Goal: Check status: Check status

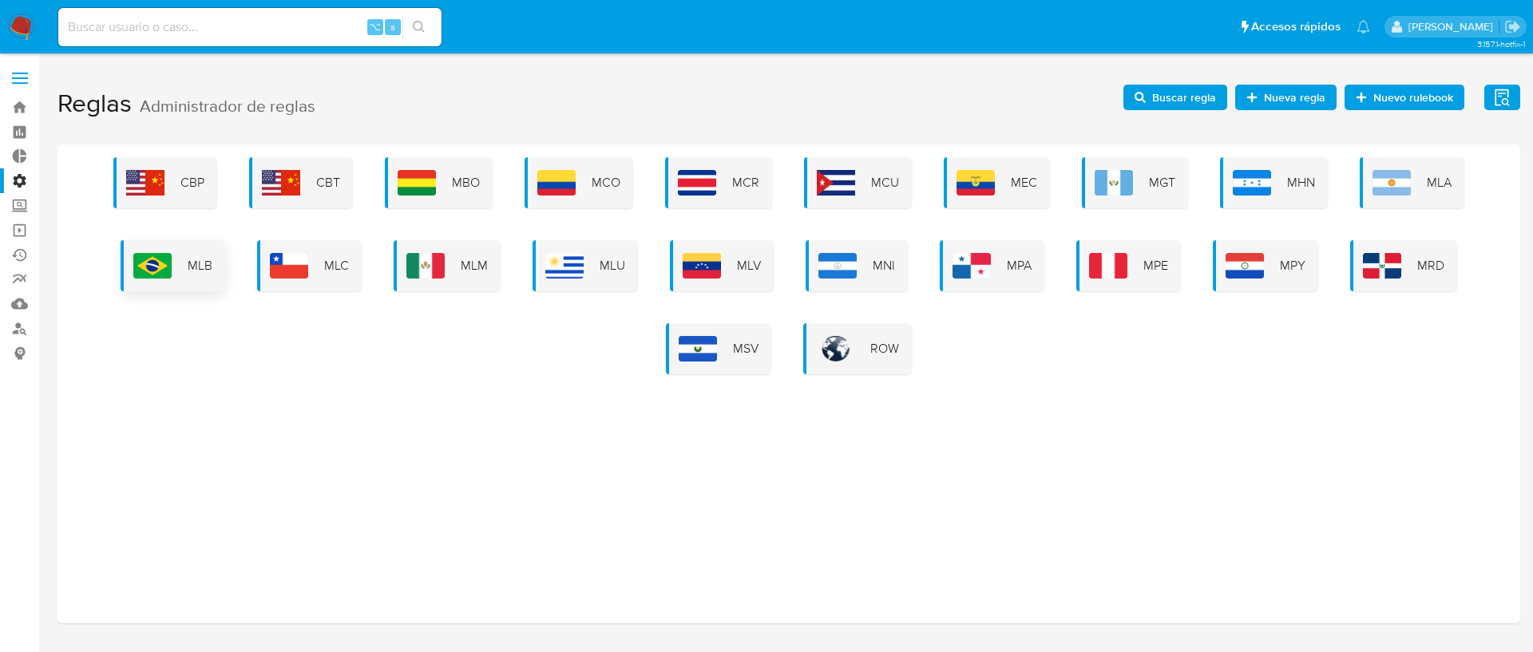
click at [186, 262] on div "MLB" at bounding box center [173, 265] width 105 height 51
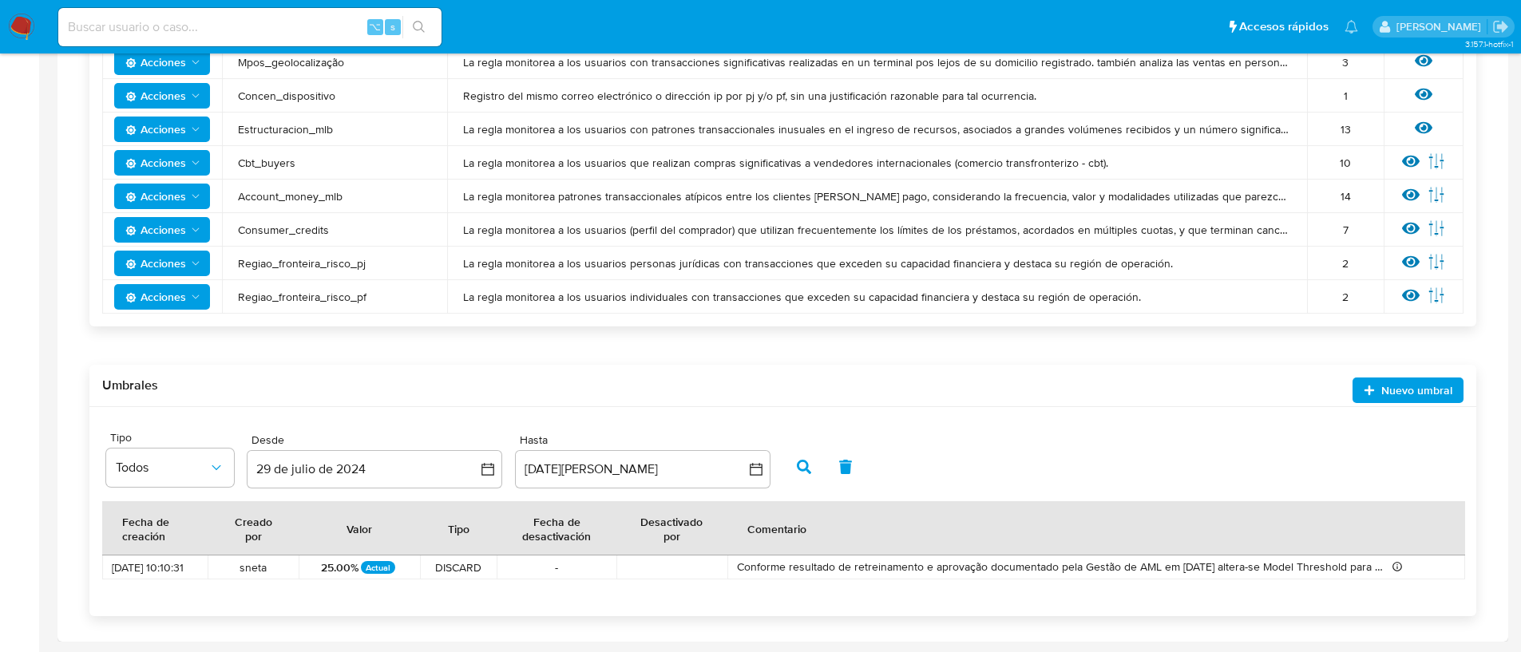
scroll to position [929, 0]
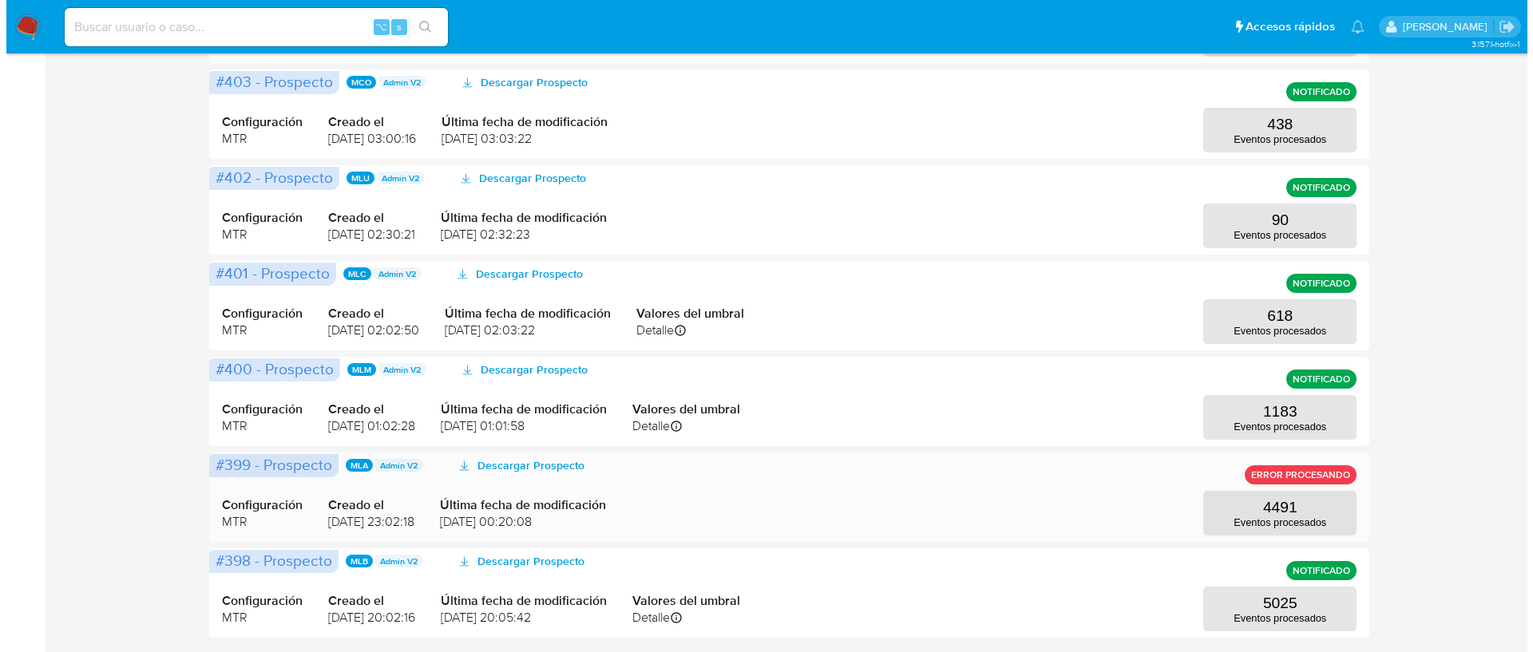
scroll to position [658, 0]
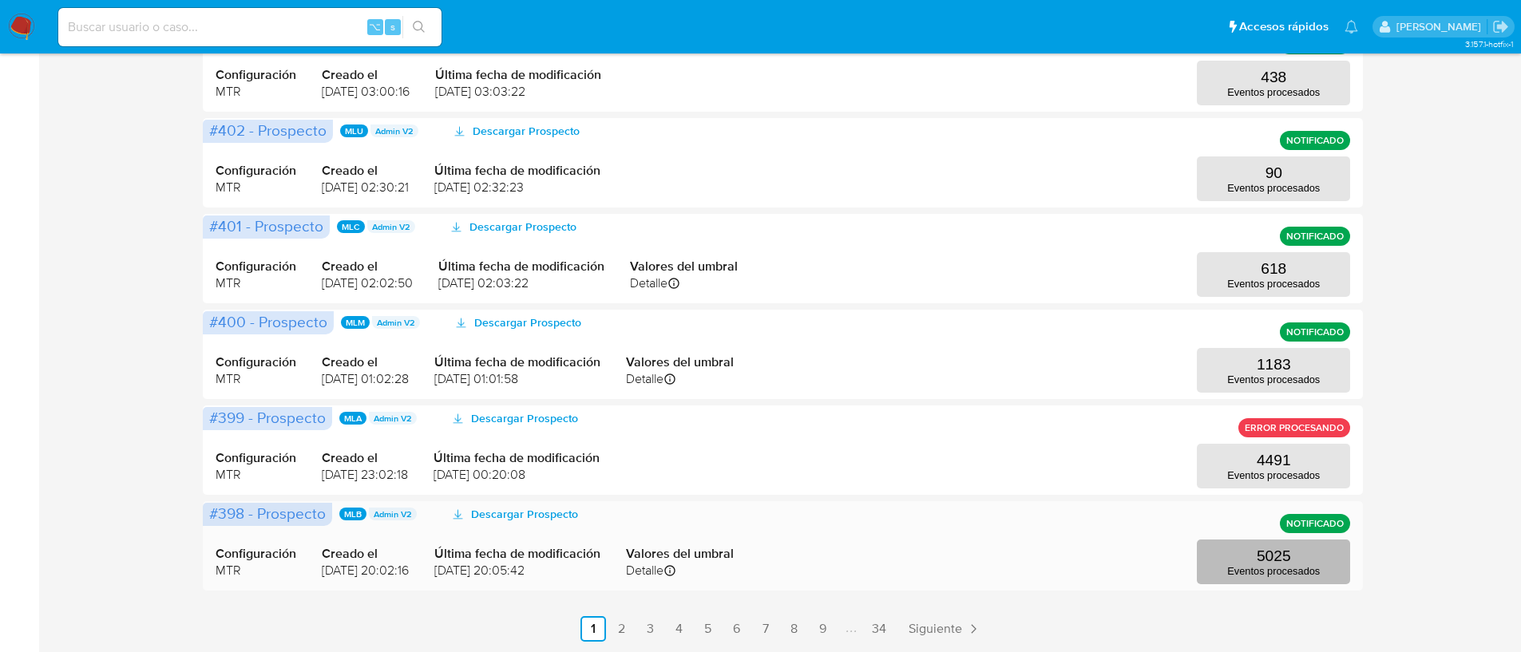
click at [1240, 559] on button "5025 Eventos procesados" at bounding box center [1273, 562] width 153 height 45
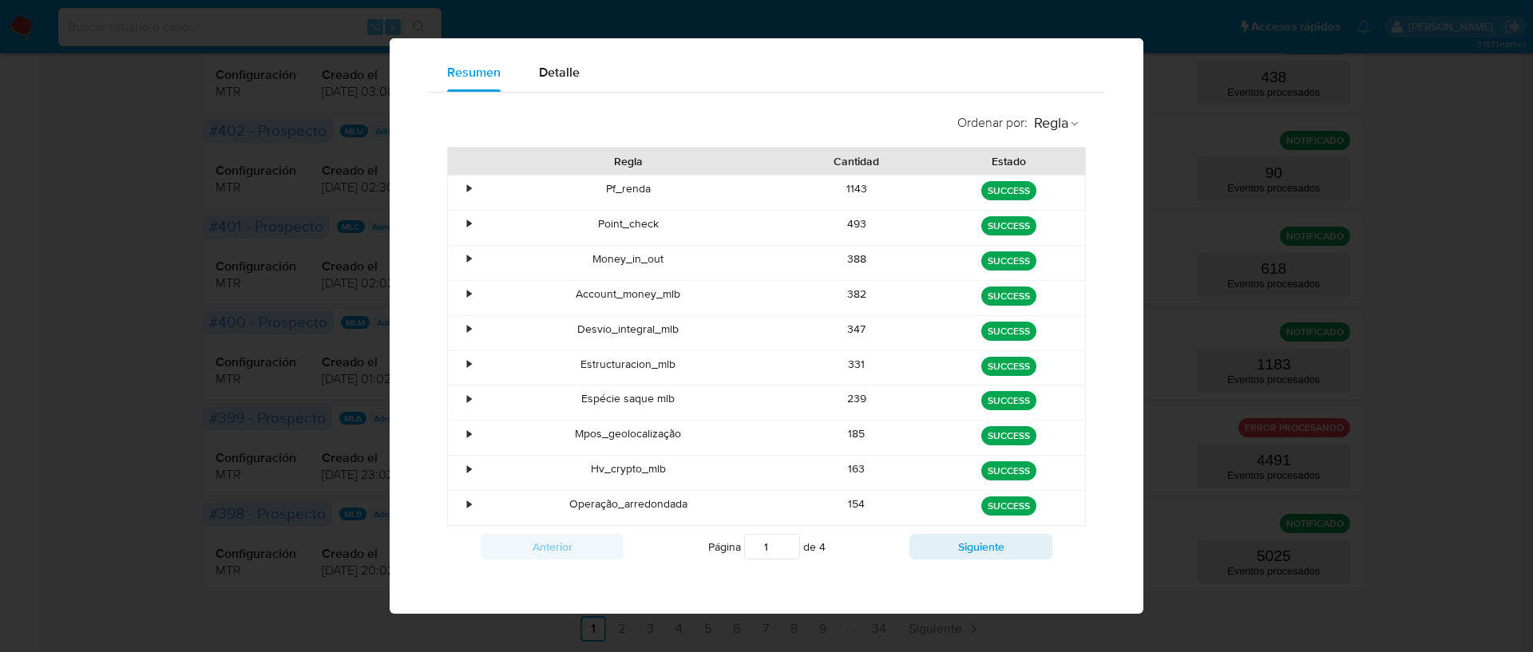
scroll to position [113, 0]
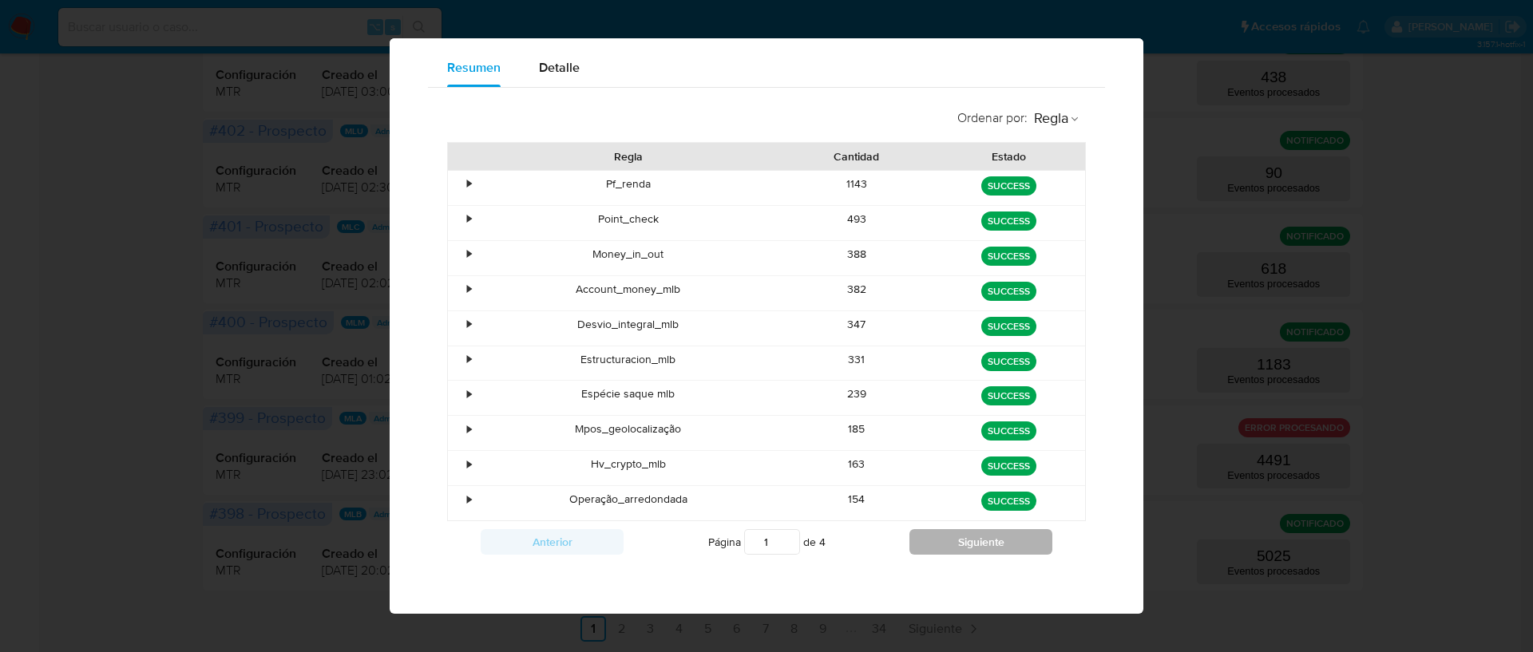
click at [920, 546] on button "Siguiente" at bounding box center [980, 542] width 143 height 26
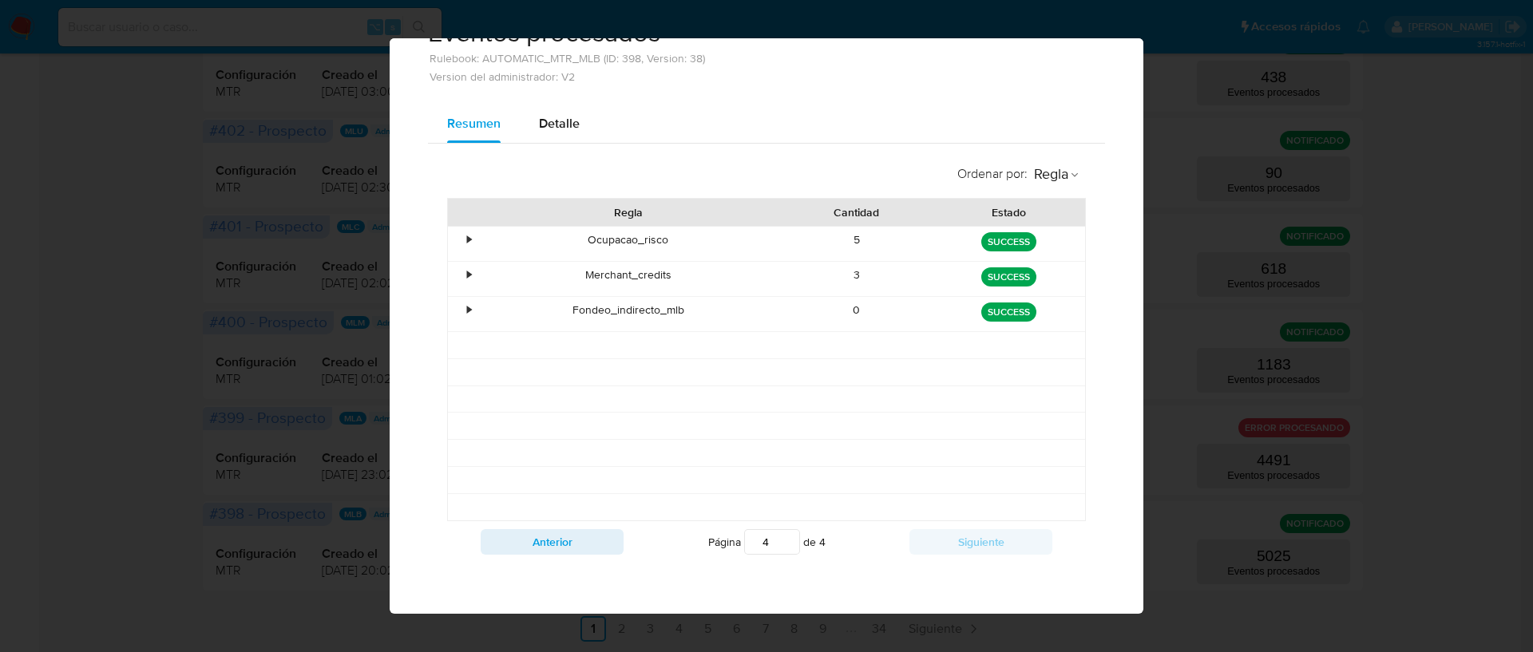
scroll to position [57, 0]
click at [588, 540] on button "Anterior" at bounding box center [552, 542] width 143 height 26
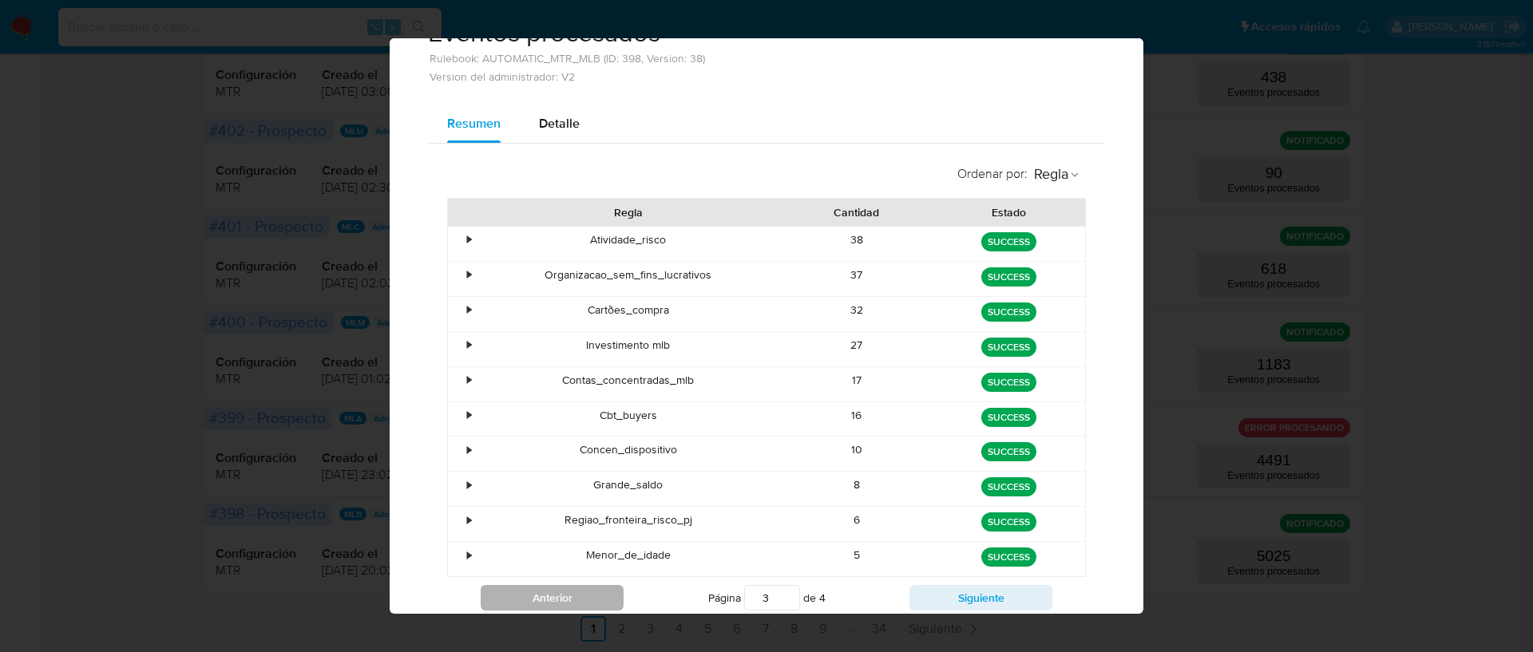
click at [611, 598] on button "Anterior" at bounding box center [552, 598] width 143 height 26
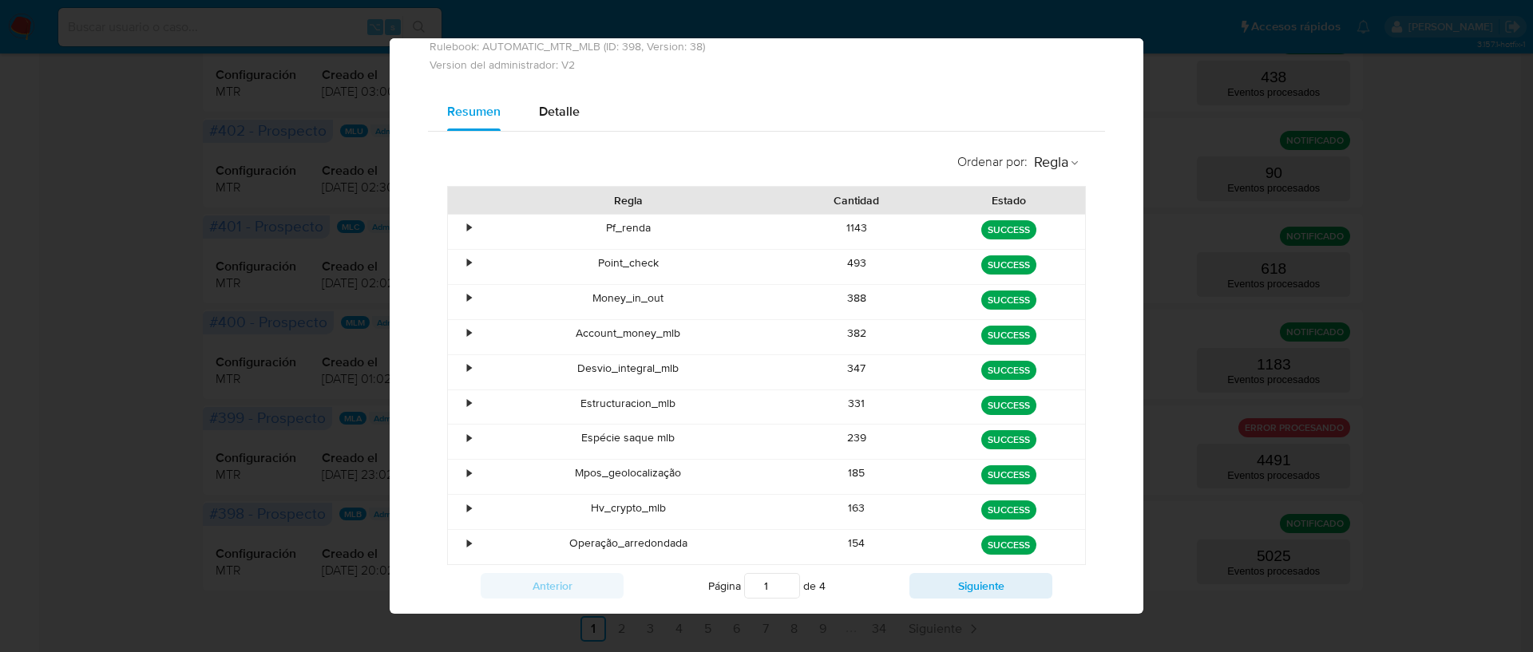
scroll to position [71, 0]
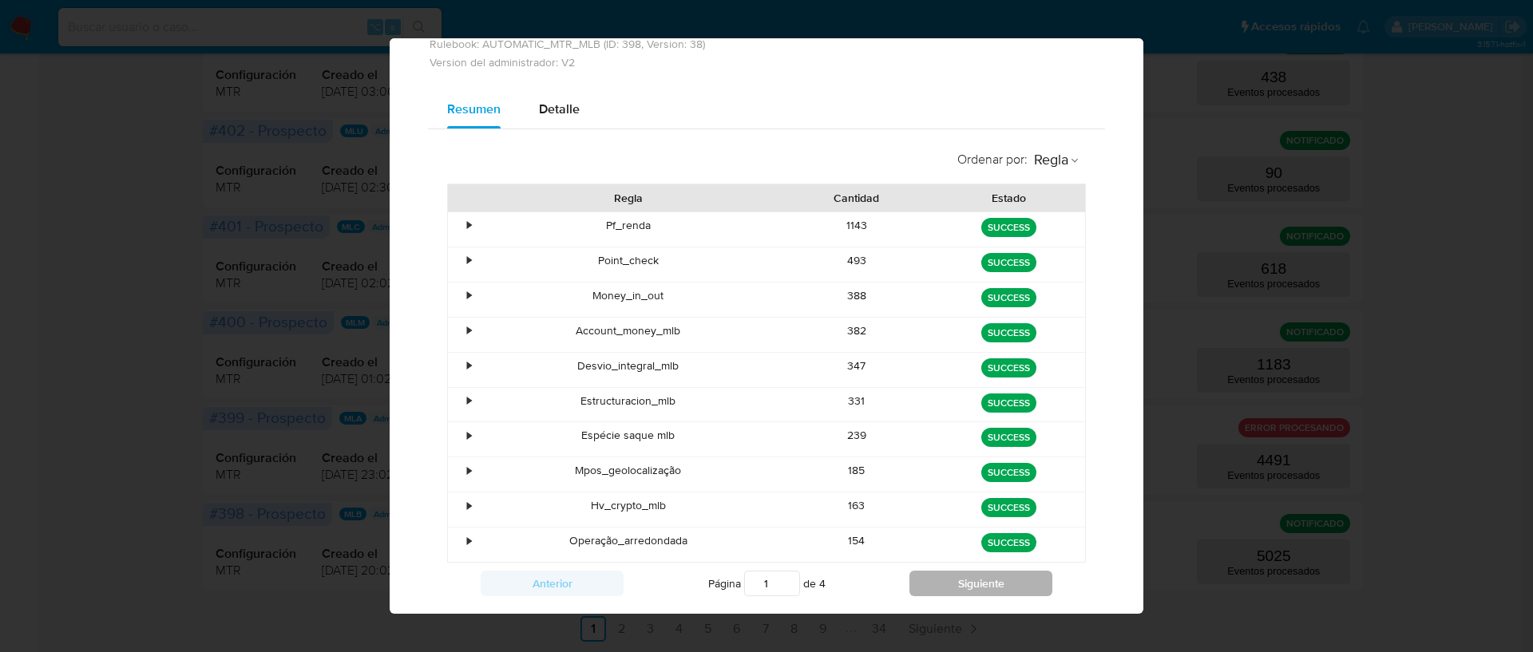
click at [962, 590] on button "Siguiente" at bounding box center [980, 584] width 143 height 26
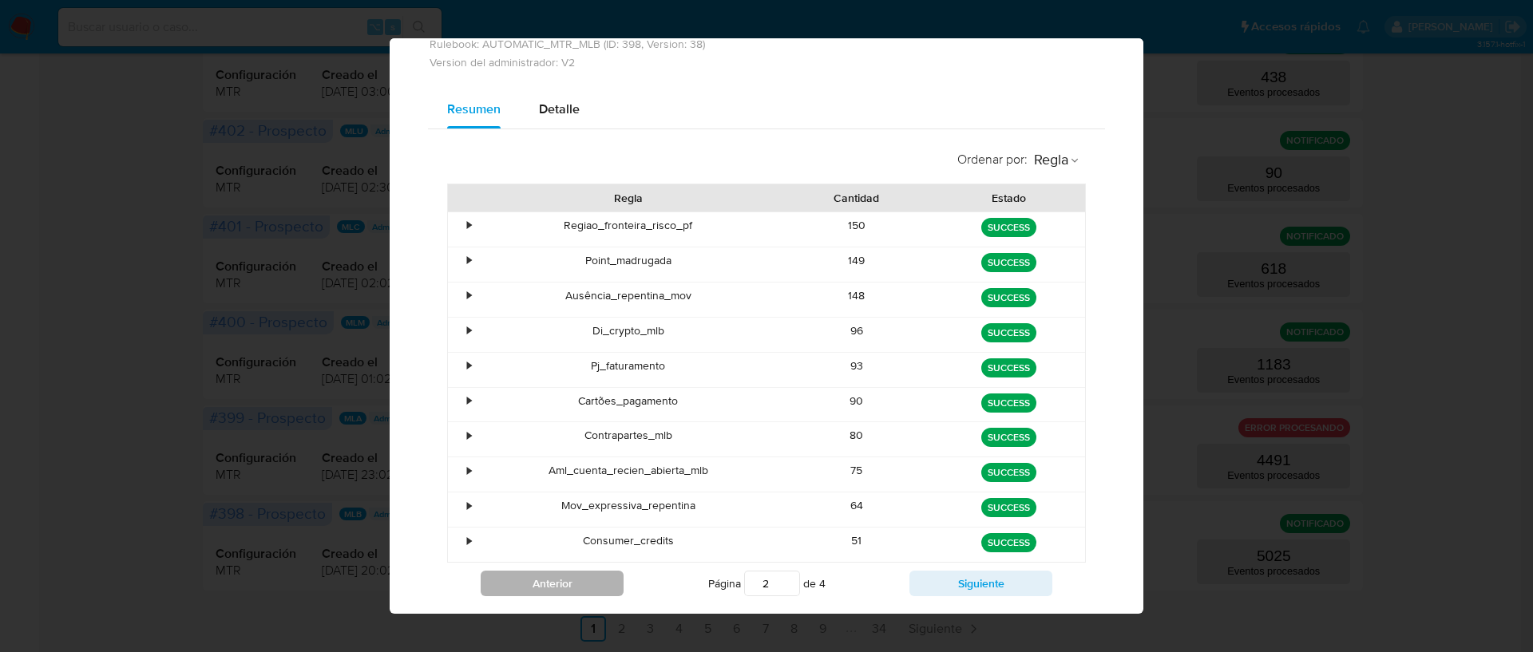
click at [594, 586] on button "Anterior" at bounding box center [552, 584] width 143 height 26
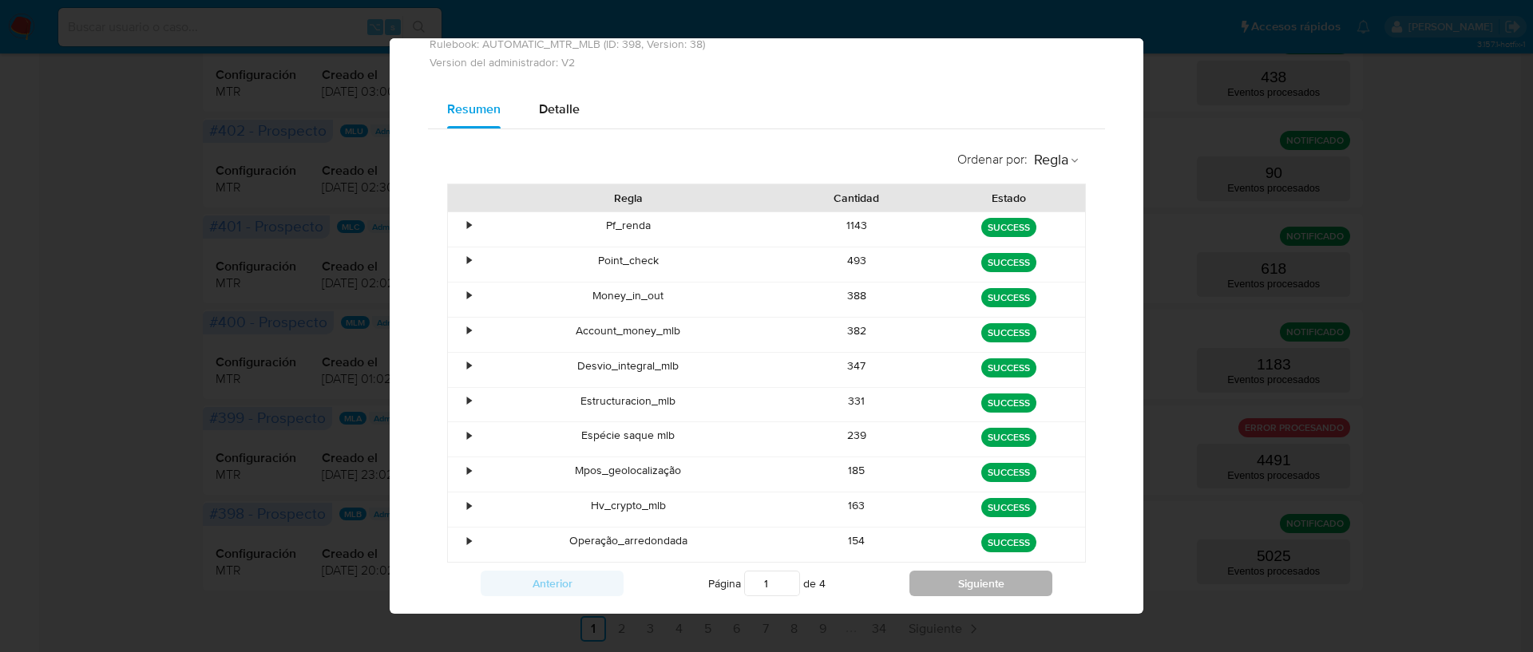
click at [974, 592] on button "Siguiente" at bounding box center [980, 584] width 143 height 26
click at [973, 592] on button "Siguiente" at bounding box center [980, 584] width 143 height 26
type input "3"
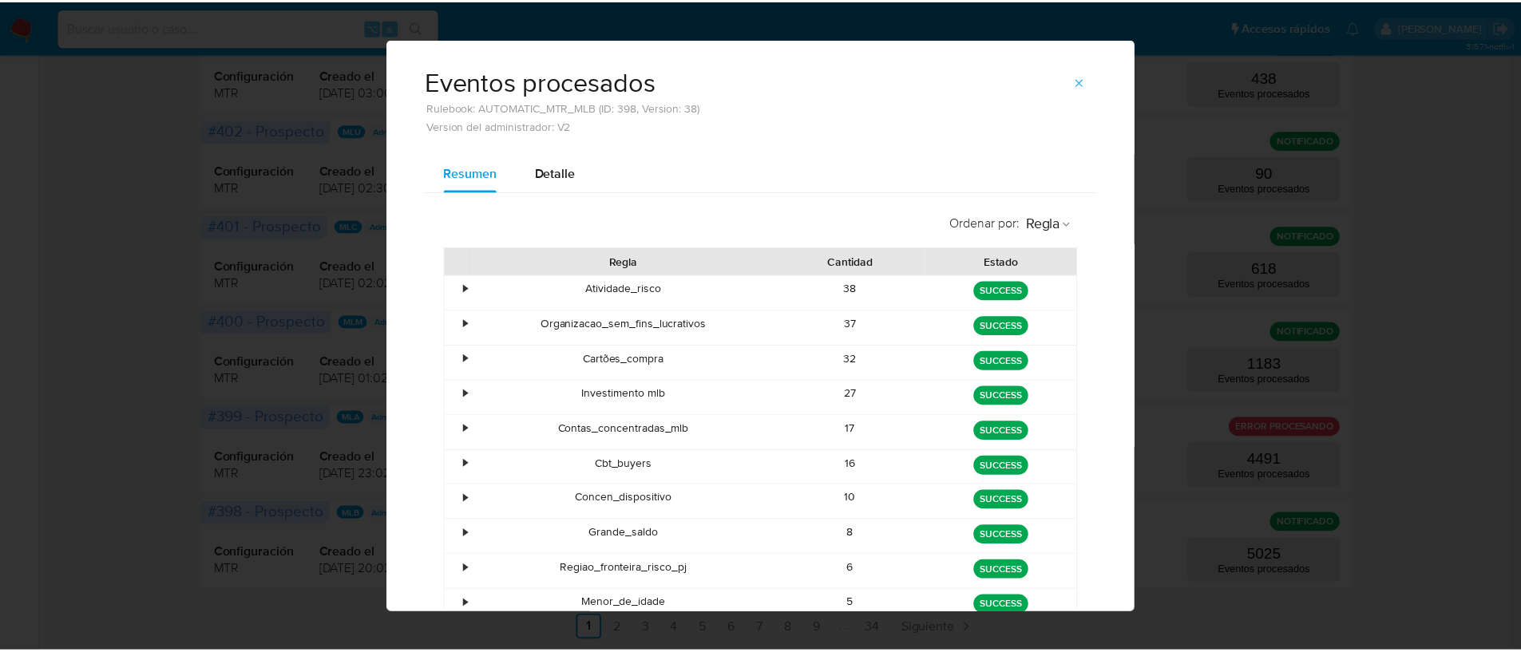
scroll to position [0, 0]
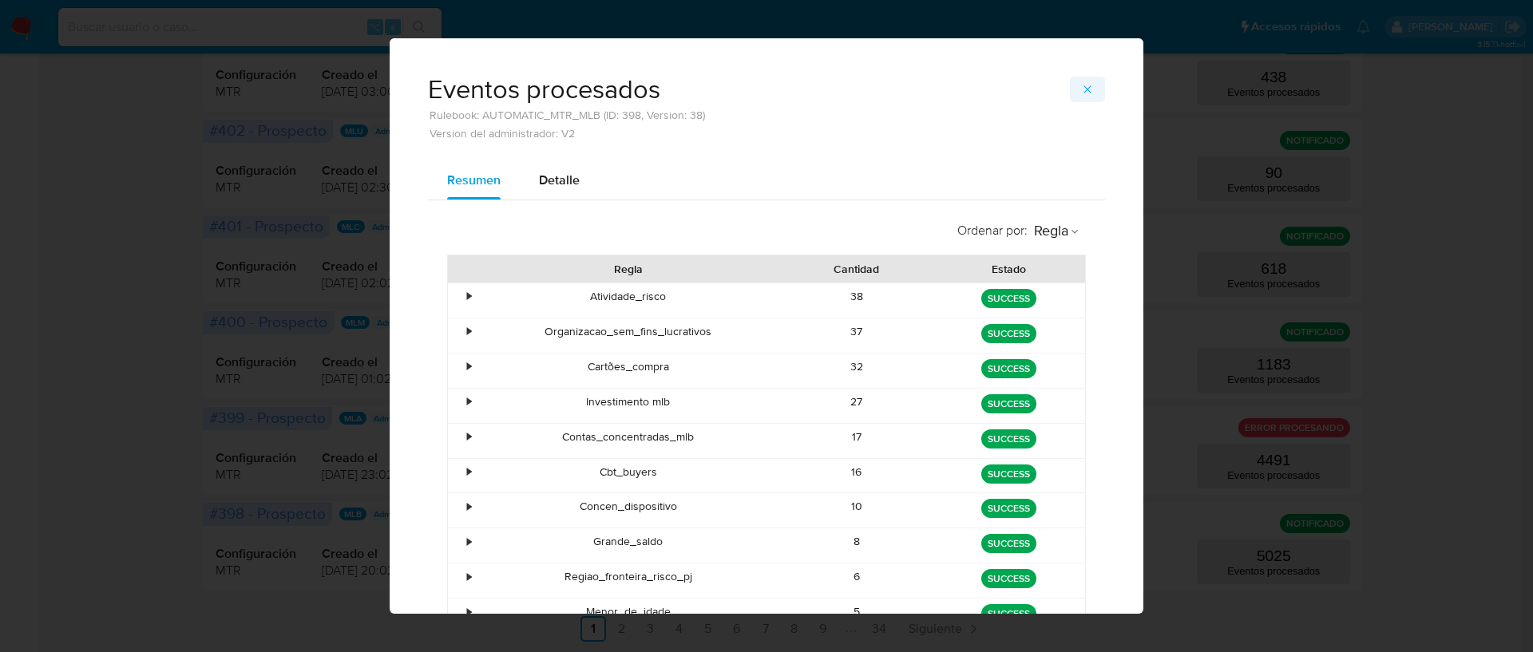
click at [1081, 89] on icon "button" at bounding box center [1087, 89] width 13 height 13
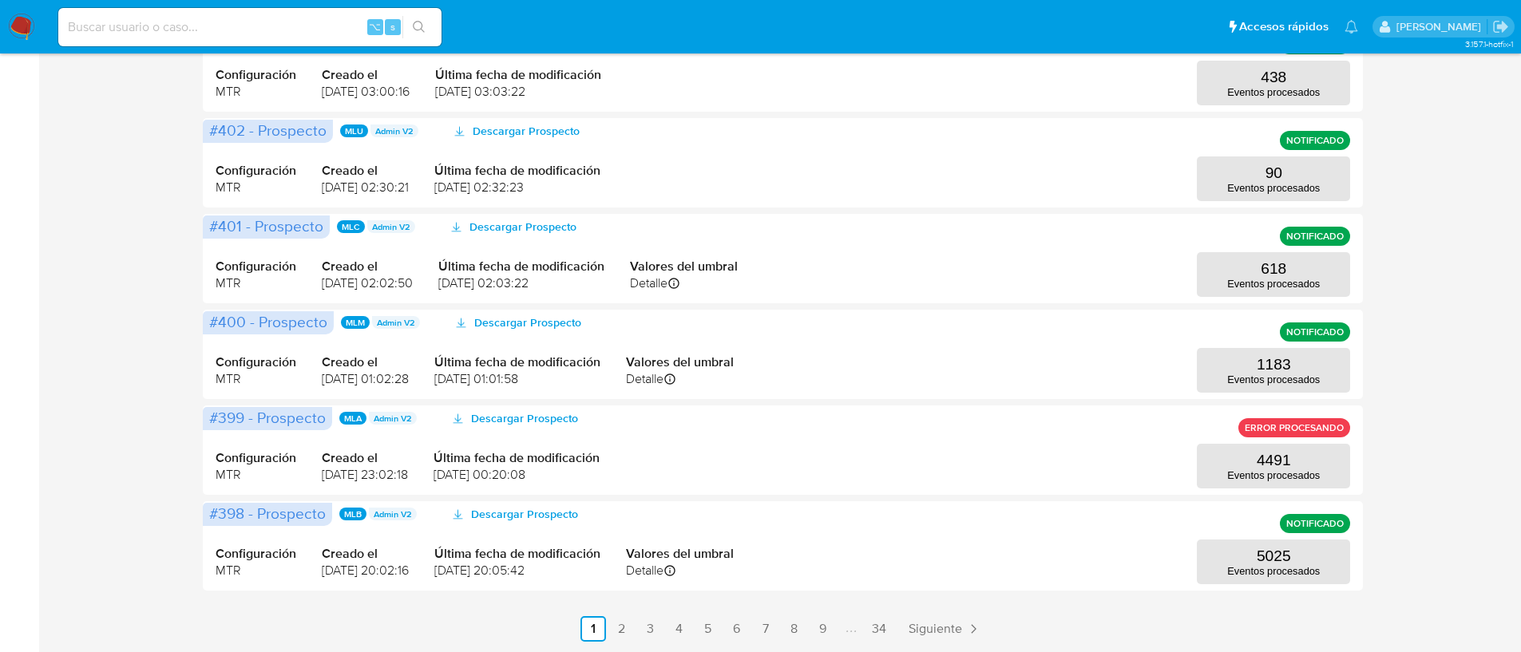
click at [259, 27] on input at bounding box center [249, 27] width 383 height 21
paste input "whCc0bmICBUlIrjIAOF82aGp"
type input "whCc0bmICBUlIrjIAOF82aGp"
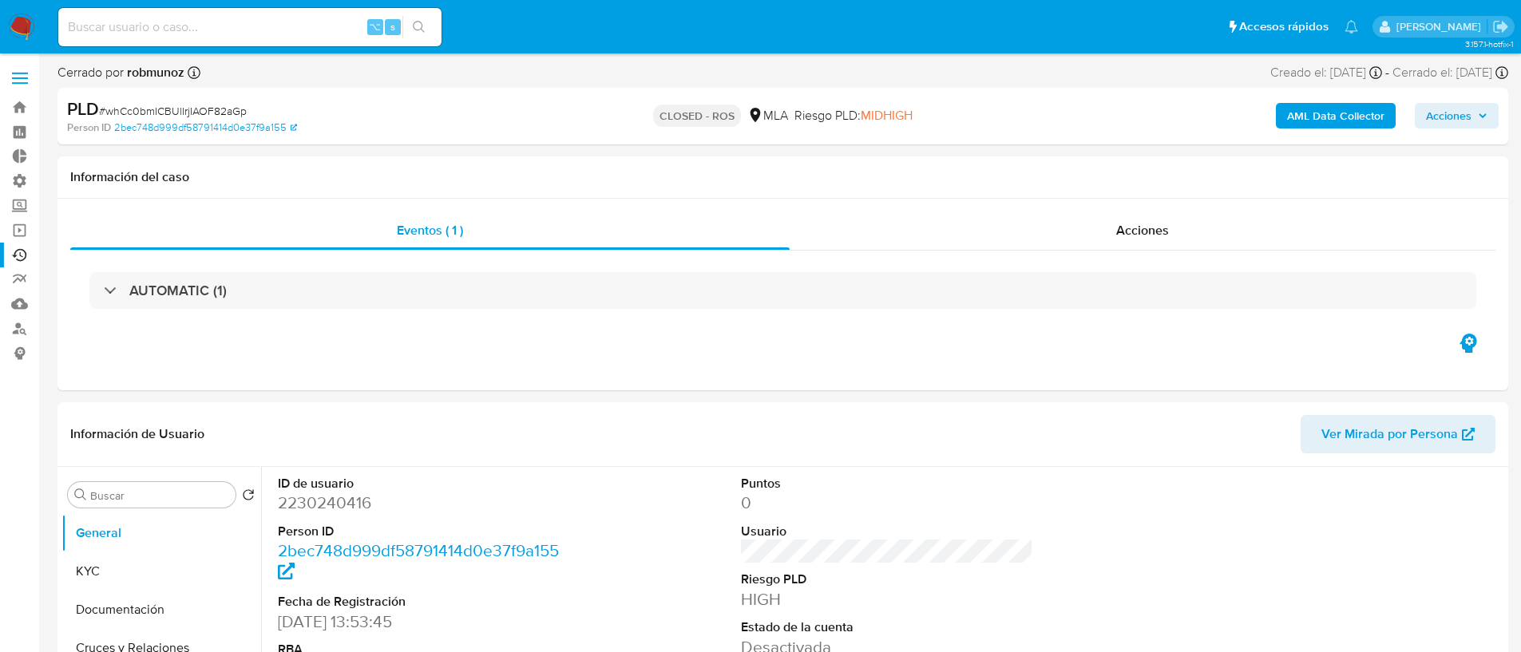
select select "10"
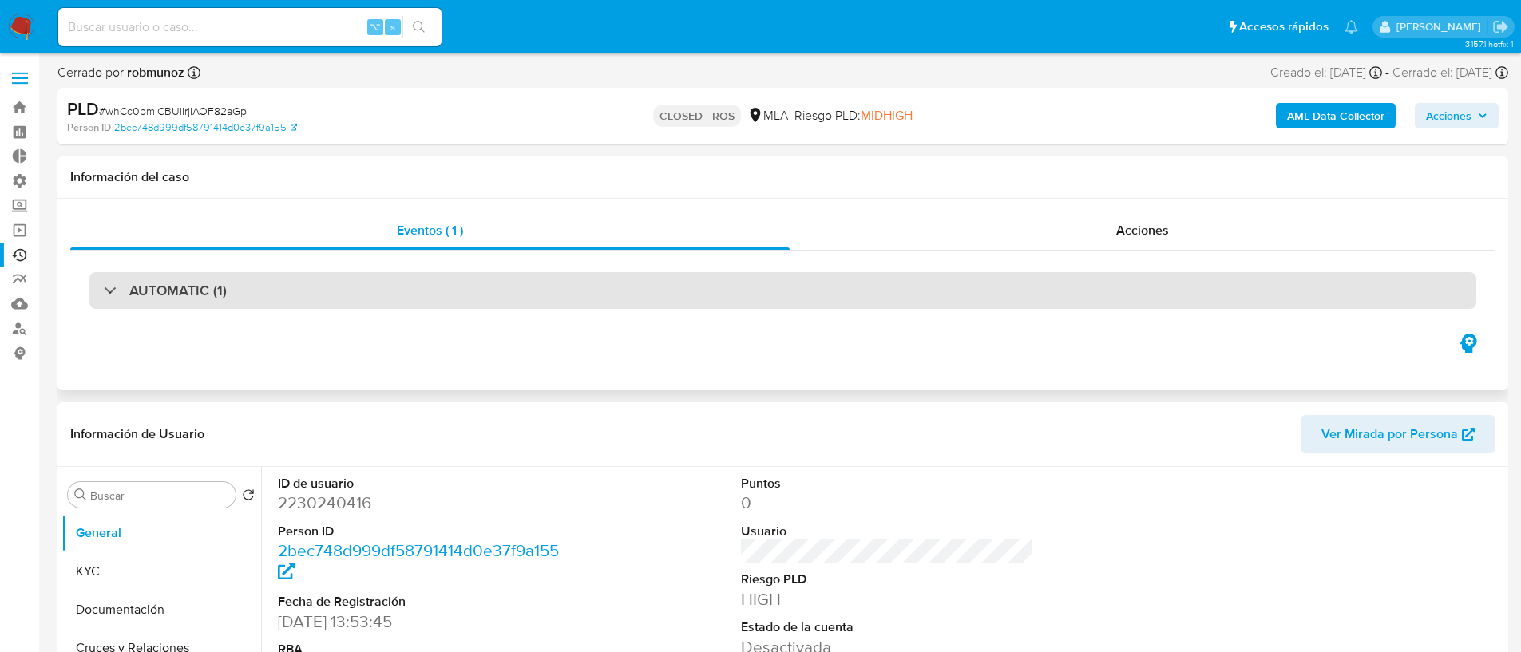
click at [355, 283] on div "AUTOMATIC (1)" at bounding box center [782, 290] width 1387 height 37
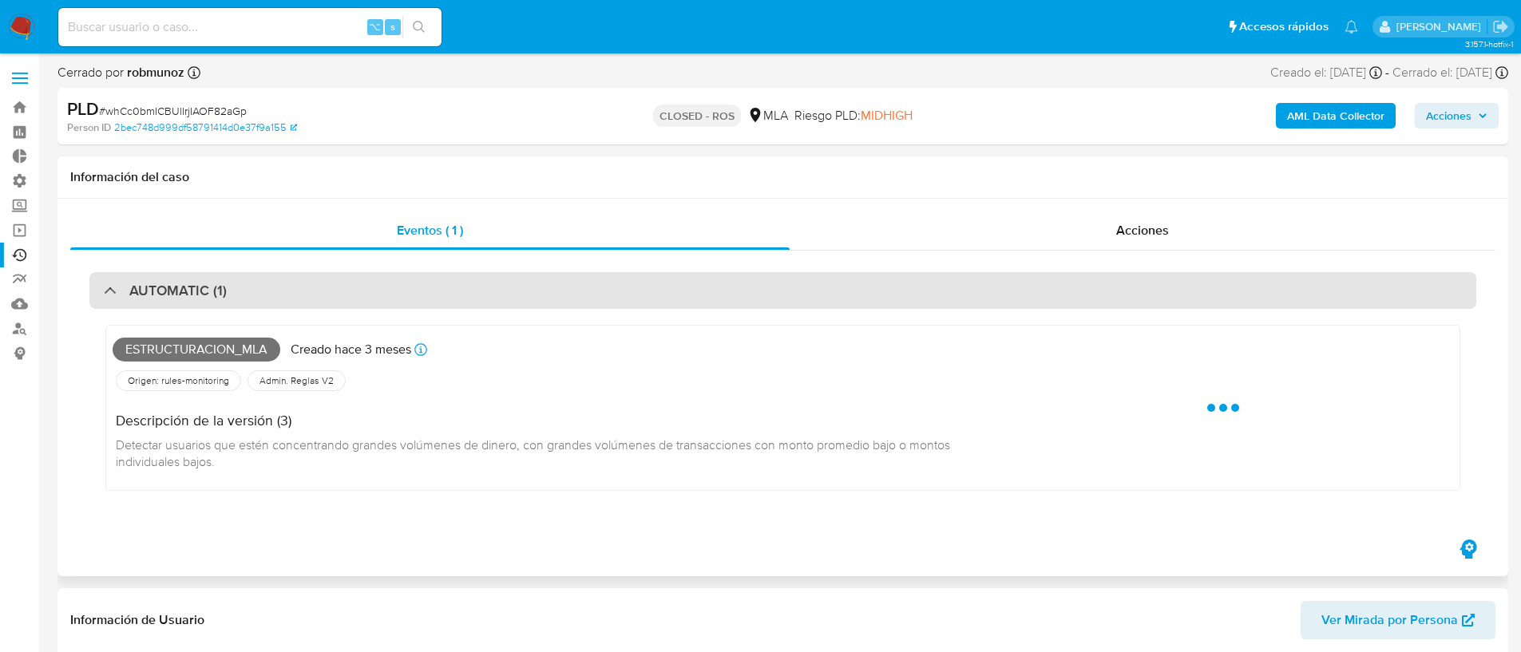
click at [355, 283] on div "AUTOMATIC (1)" at bounding box center [782, 290] width 1387 height 37
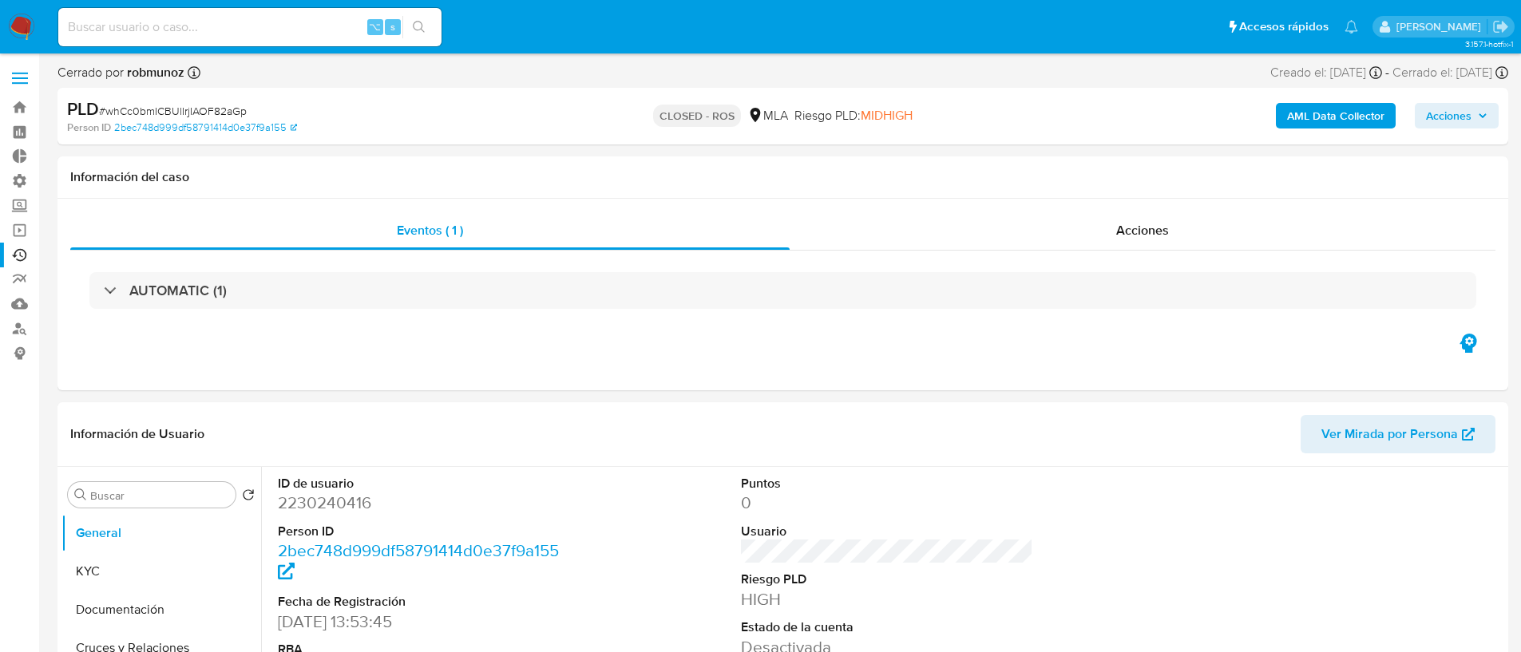
click at [27, 250] on link "Ejecuciones automáticas" at bounding box center [95, 255] width 190 height 25
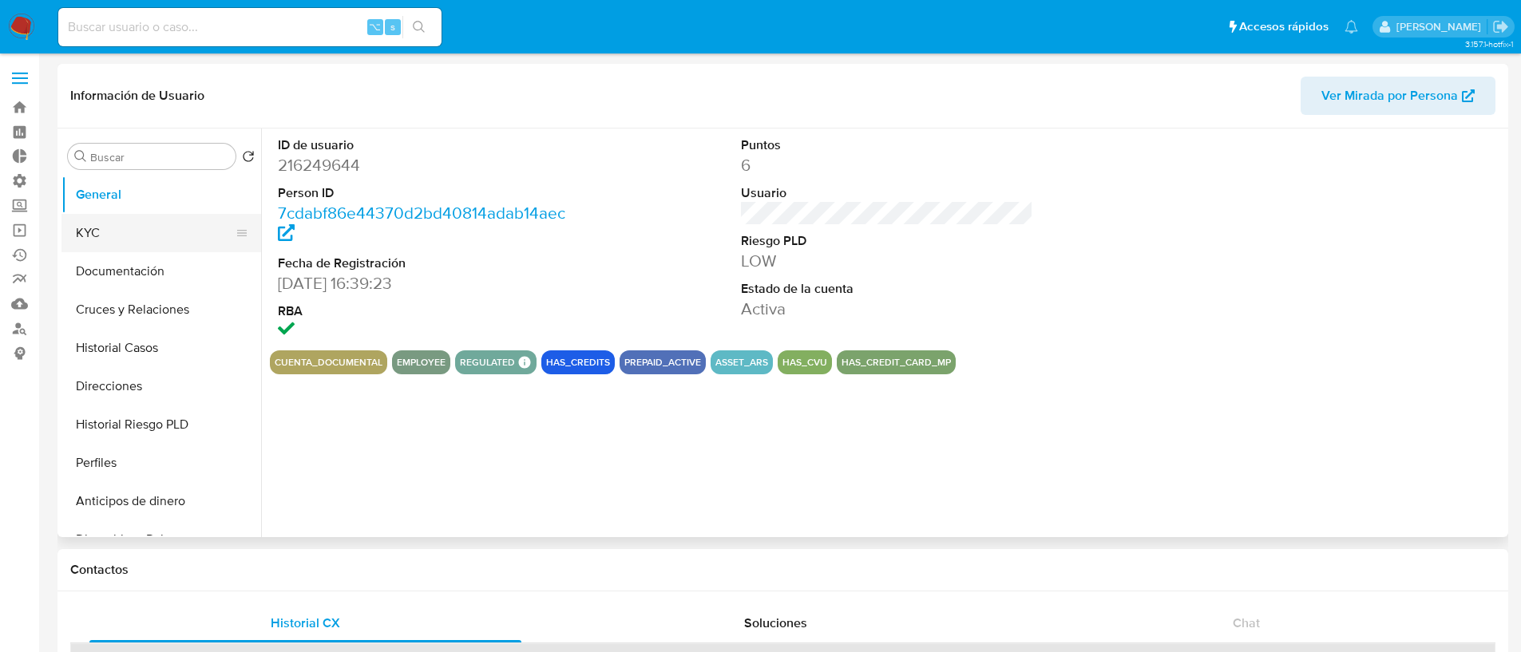
select select "10"
click at [125, 227] on button "KYC" at bounding box center [154, 233] width 187 height 38
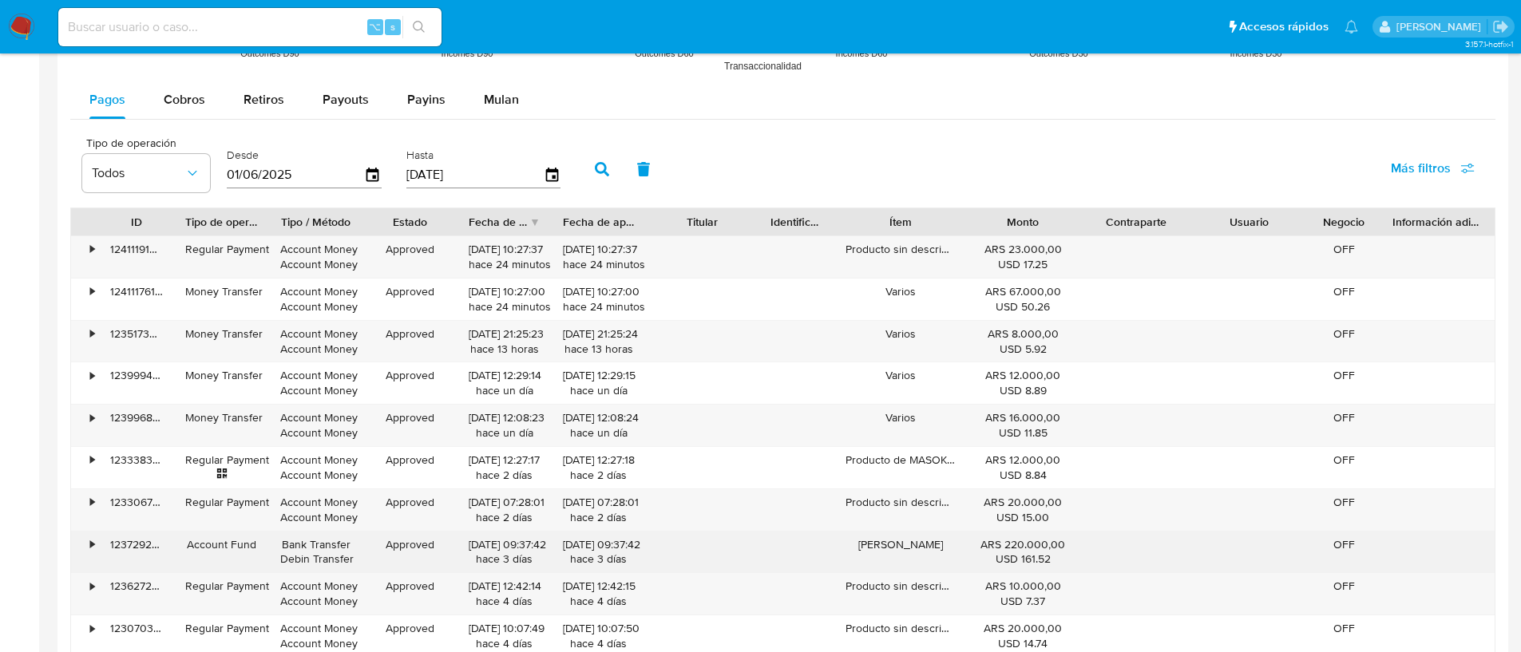
scroll to position [1480, 0]
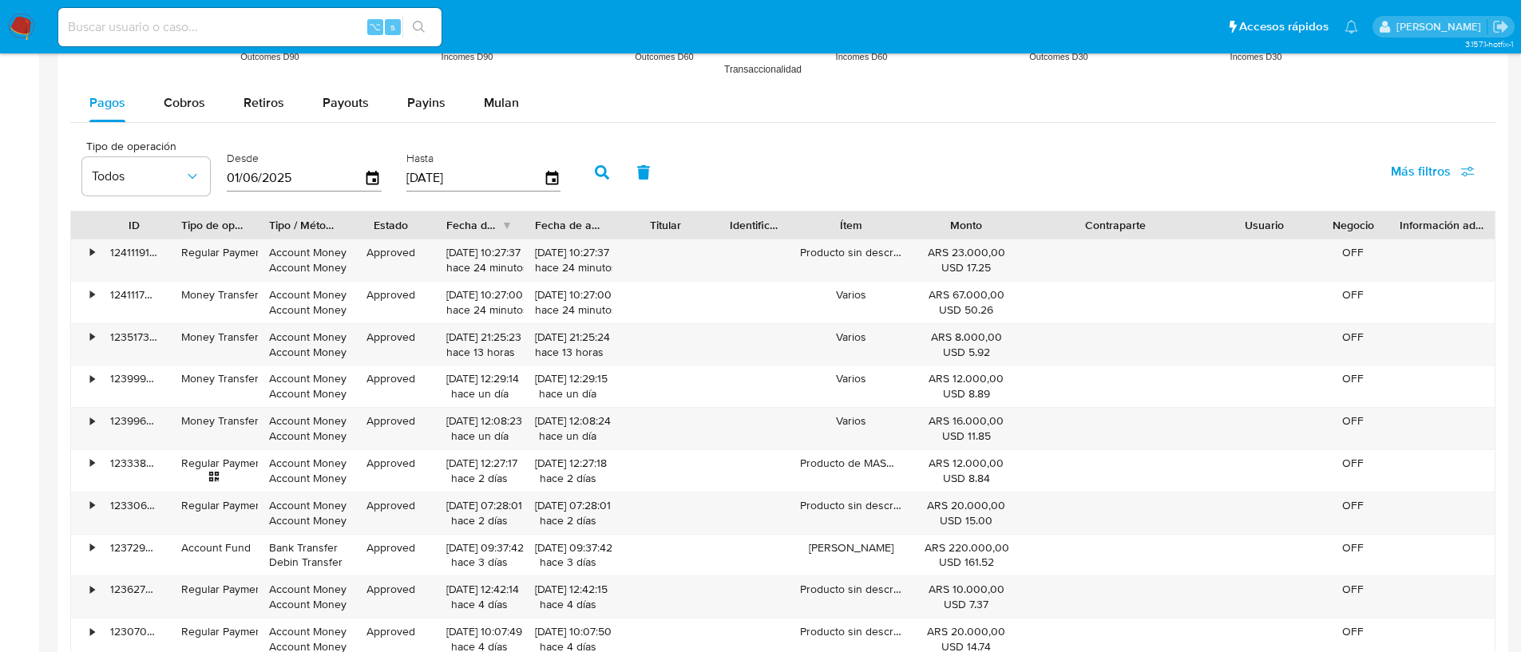
drag, startPoint x: 1189, startPoint y: 231, endPoint x: 1268, endPoint y: 230, distance: 79.0
click at [1268, 230] on div "ID Tipo de operación Tipo / Método Estado Fecha de creación Fecha de aprobación…" at bounding box center [782, 225] width 1423 height 27
click at [356, 110] on span "Payouts" at bounding box center [346, 102] width 46 height 18
select select "10"
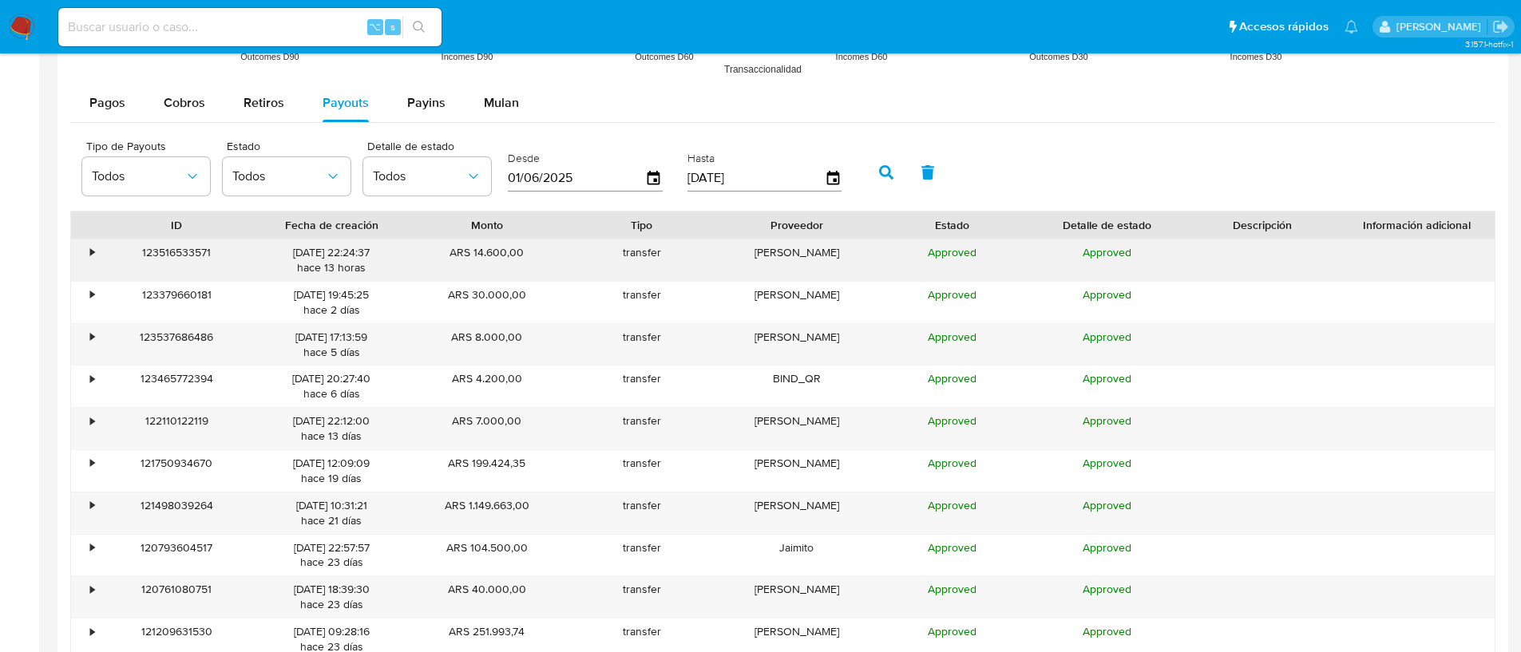
click at [83, 250] on div "•" at bounding box center [85, 260] width 28 height 42
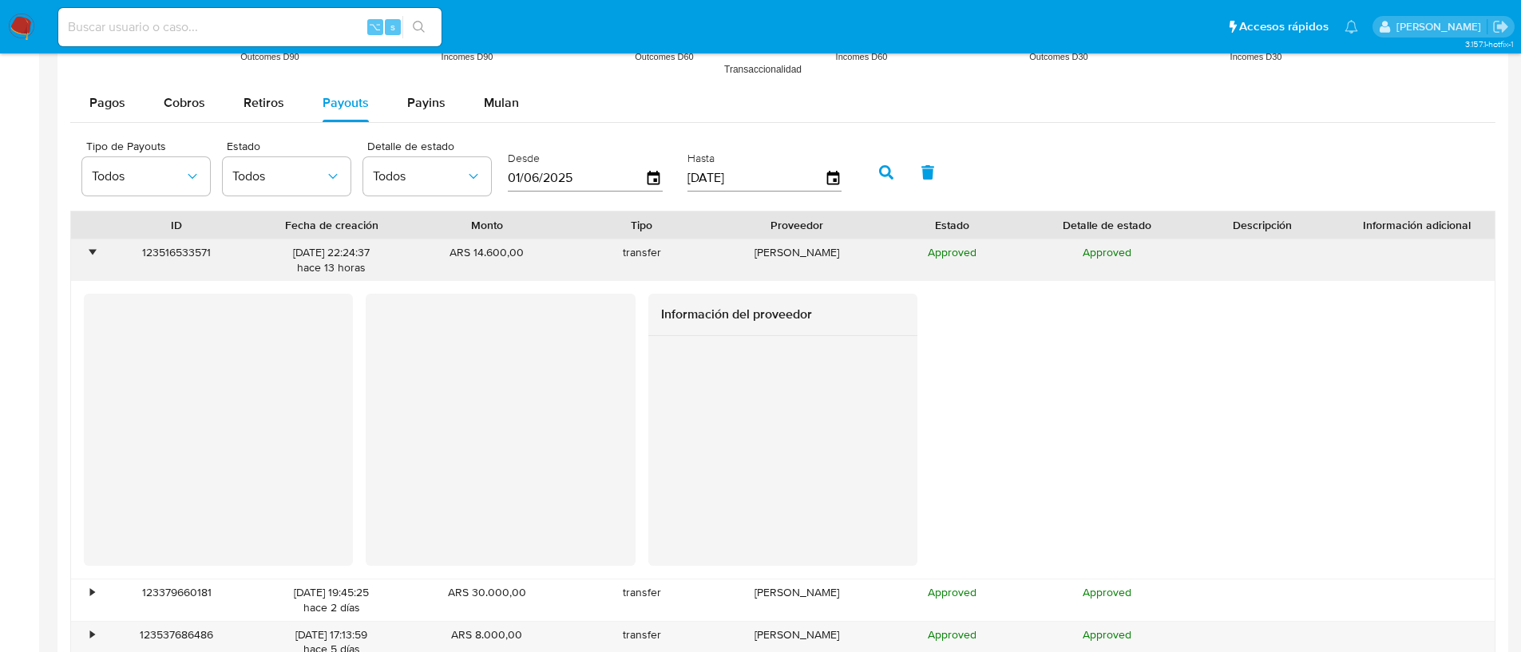
click at [83, 250] on div "•" at bounding box center [85, 260] width 28 height 42
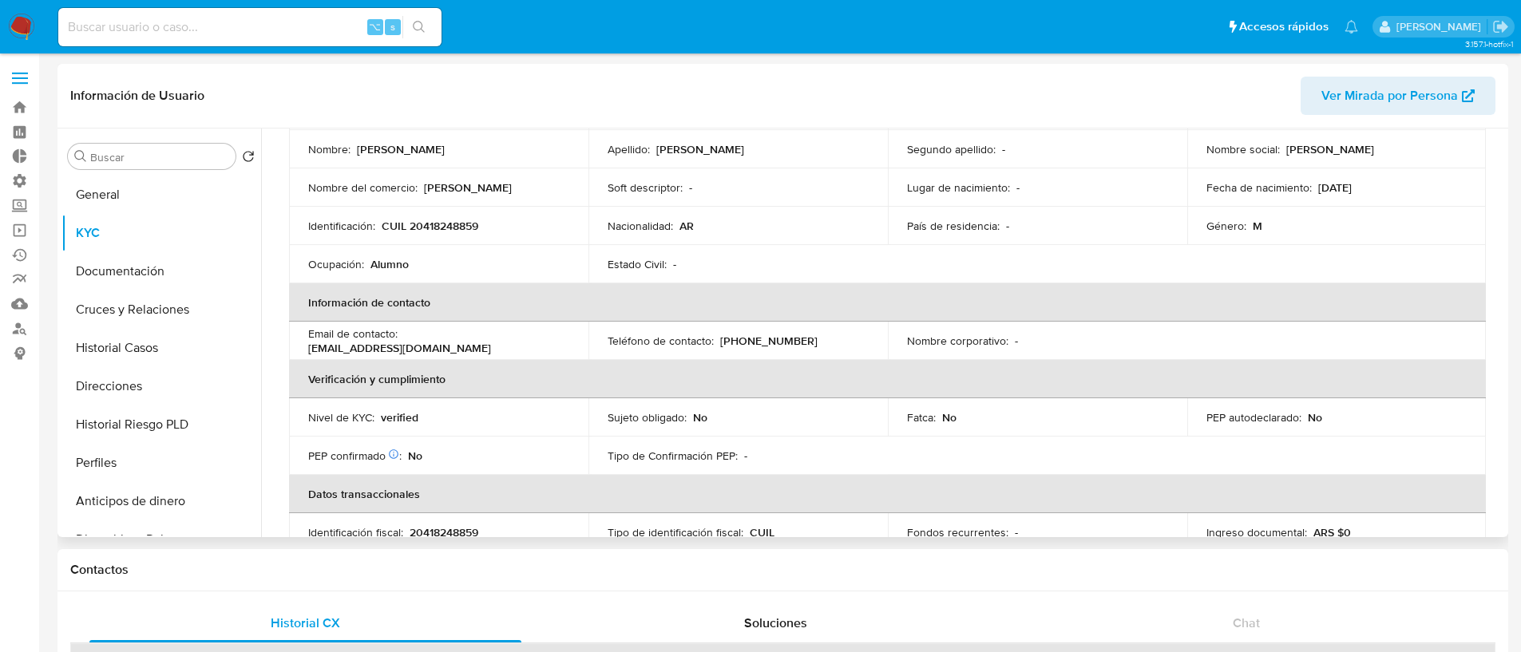
scroll to position [0, 0]
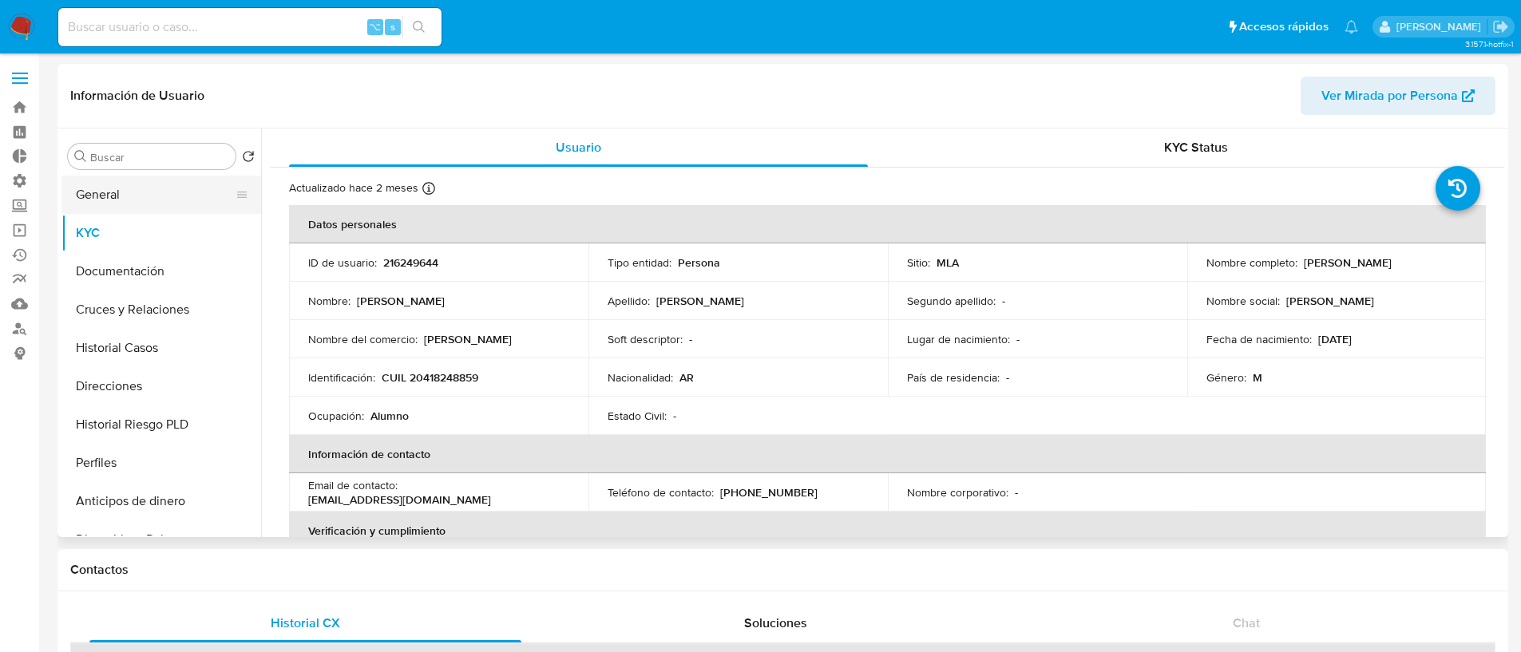
click at [126, 204] on button "General" at bounding box center [154, 195] width 187 height 38
